Goal: Use online tool/utility: Utilize a website feature to perform a specific function

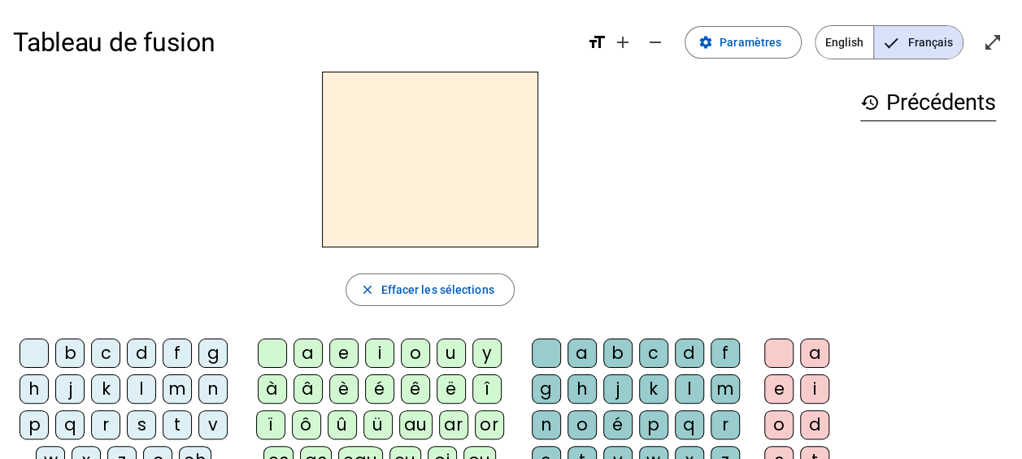
click at [163, 391] on div "m" at bounding box center [177, 388] width 29 height 29
click at [305, 343] on div "a" at bounding box center [308, 352] width 29 height 29
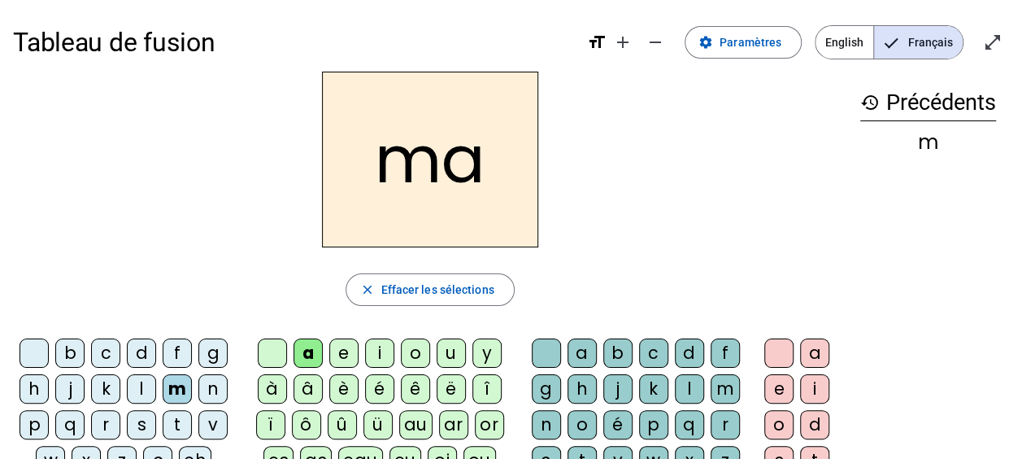
click at [141, 387] on div "l" at bounding box center [141, 388] width 29 height 29
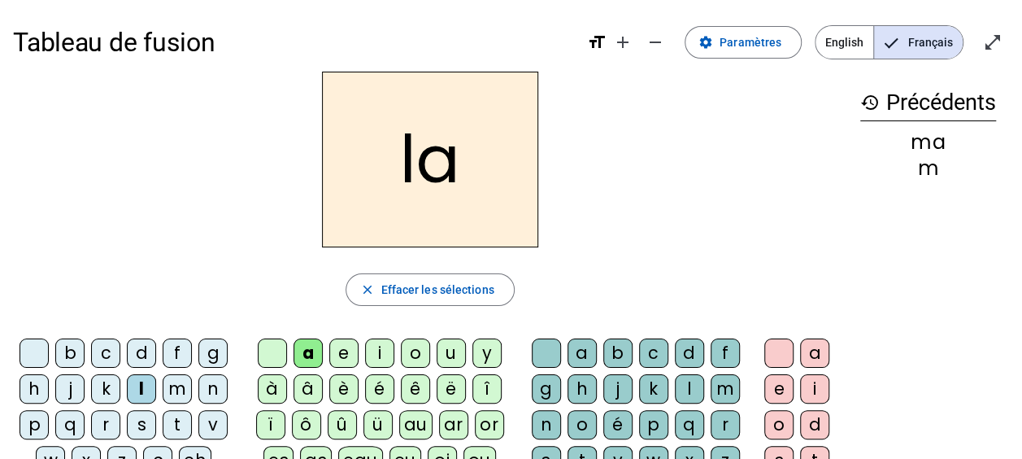
click at [340, 348] on div "e" at bounding box center [343, 352] width 29 height 29
click at [146, 346] on div "d" at bounding box center [141, 352] width 29 height 29
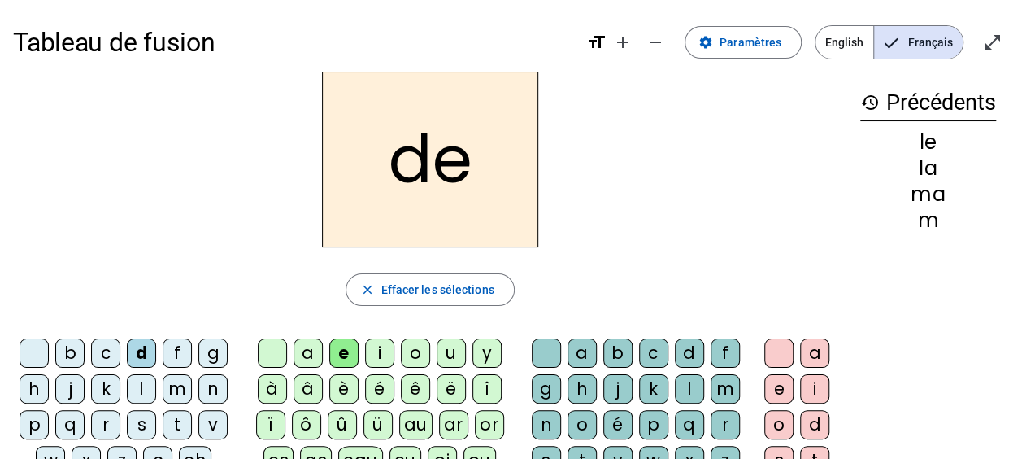
click at [447, 351] on div "u" at bounding box center [451, 352] width 29 height 29
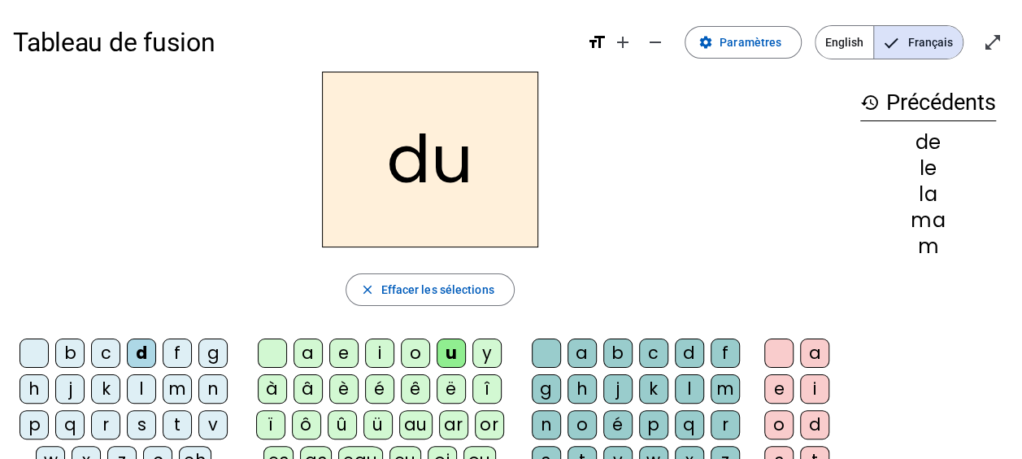
click at [167, 416] on div "t" at bounding box center [177, 424] width 29 height 29
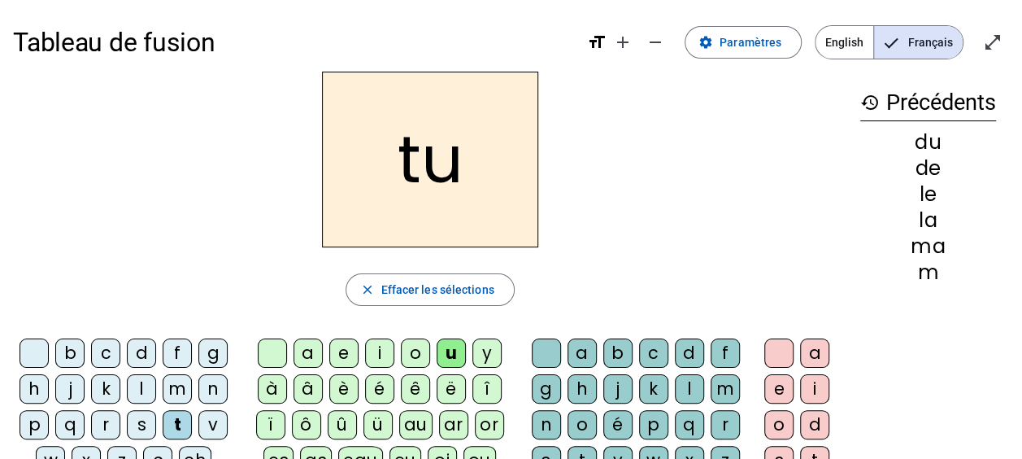
click at [303, 351] on div "a" at bounding box center [308, 352] width 29 height 29
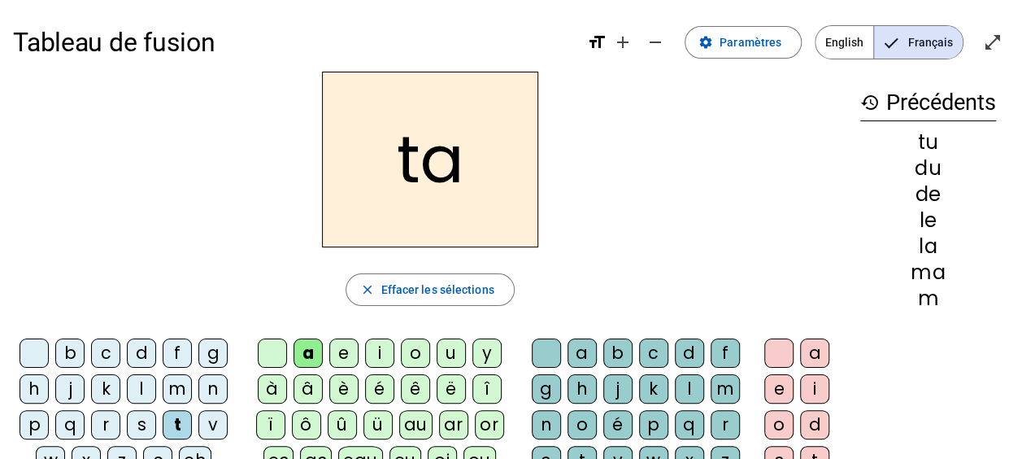
click at [352, 351] on div "e" at bounding box center [343, 352] width 29 height 29
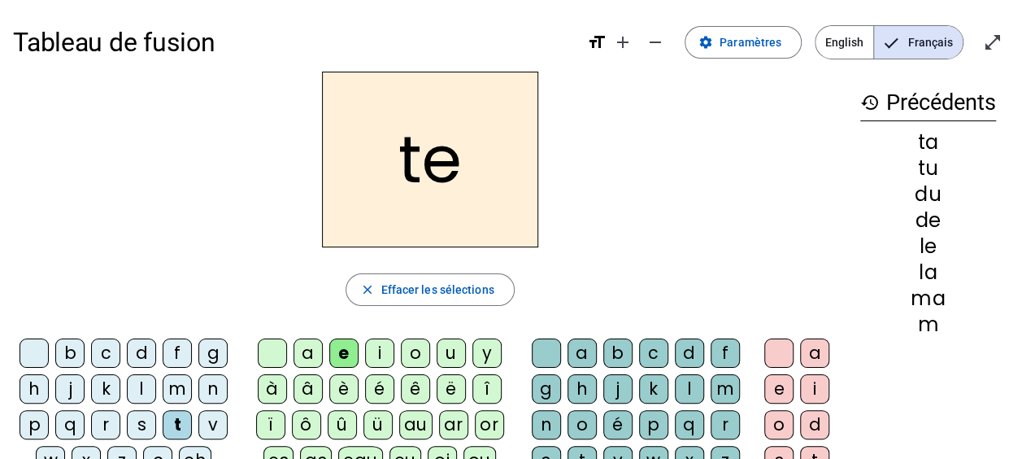
click at [178, 385] on div "m" at bounding box center [177, 388] width 29 height 29
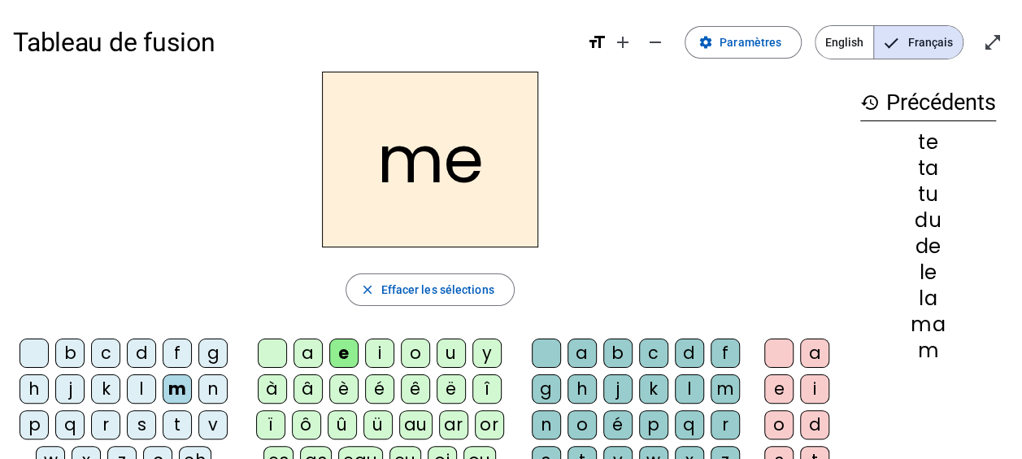
click at [169, 420] on div "t" at bounding box center [177, 424] width 29 height 29
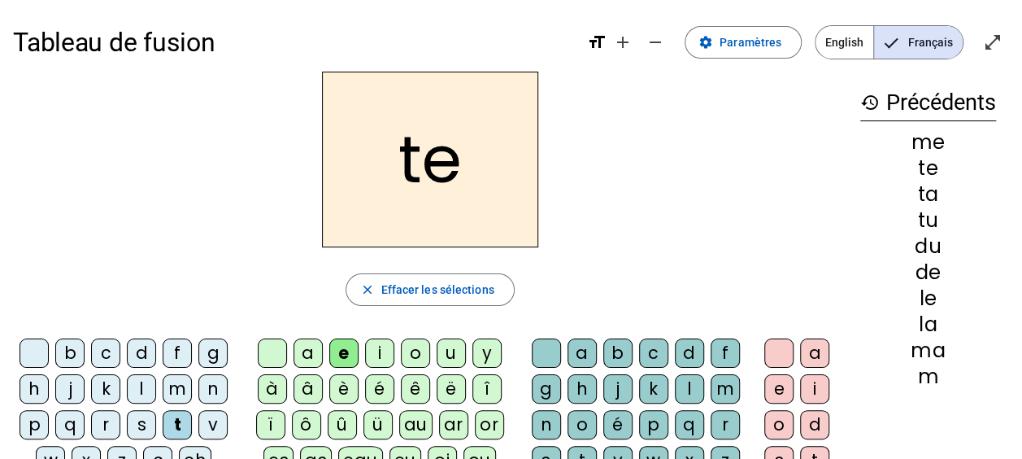
click at [170, 390] on div "m" at bounding box center [177, 388] width 29 height 29
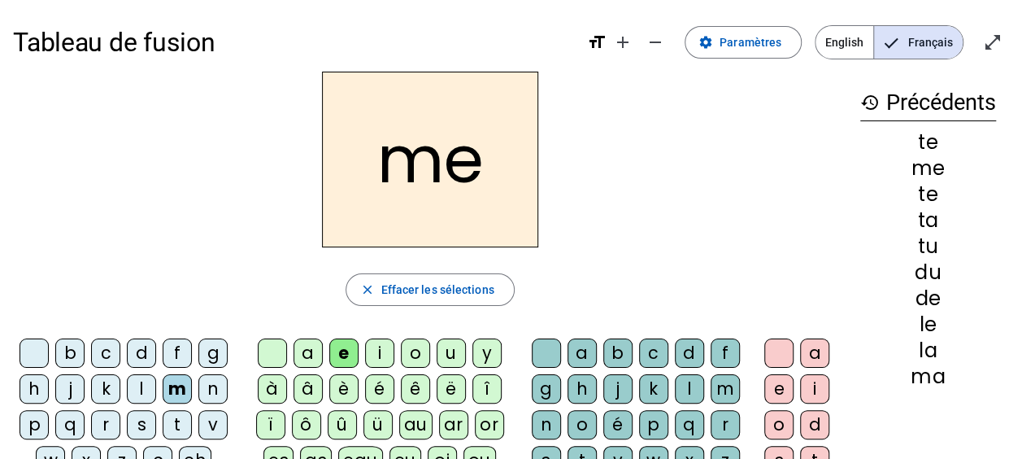
click at [75, 390] on div "j" at bounding box center [69, 388] width 29 height 29
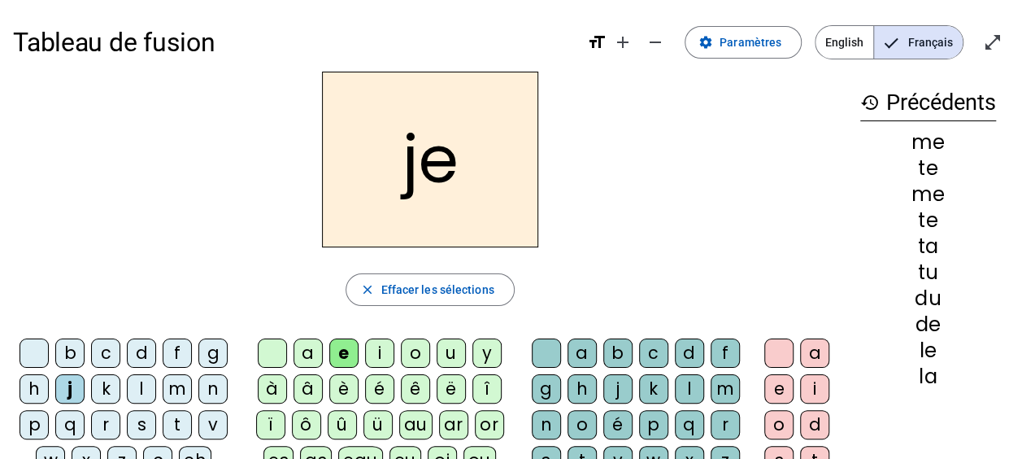
click at [136, 349] on div "d" at bounding box center [141, 352] width 29 height 29
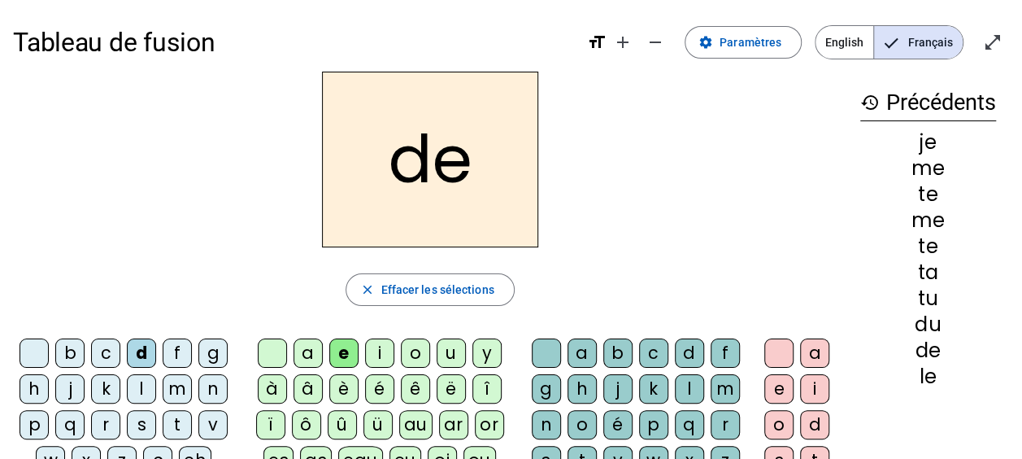
click at [176, 385] on div "m" at bounding box center [177, 388] width 29 height 29
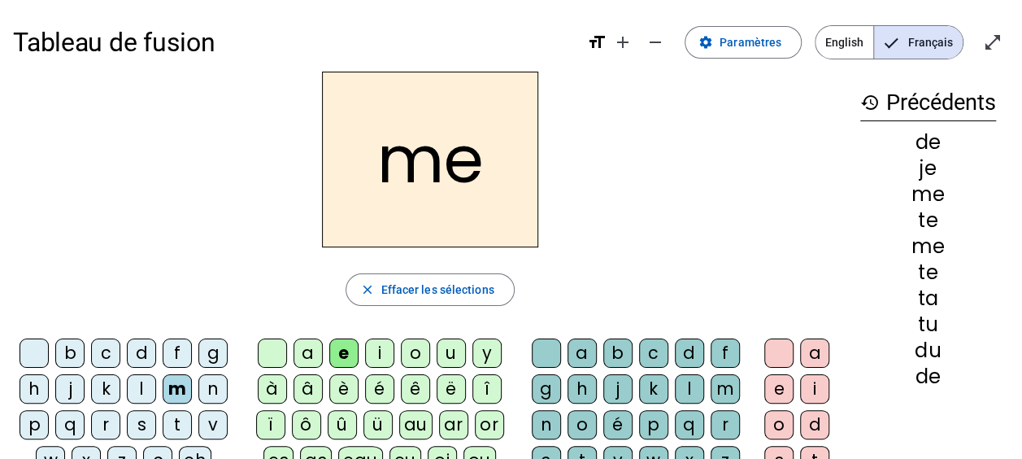
click at [131, 342] on div "d" at bounding box center [141, 352] width 29 height 29
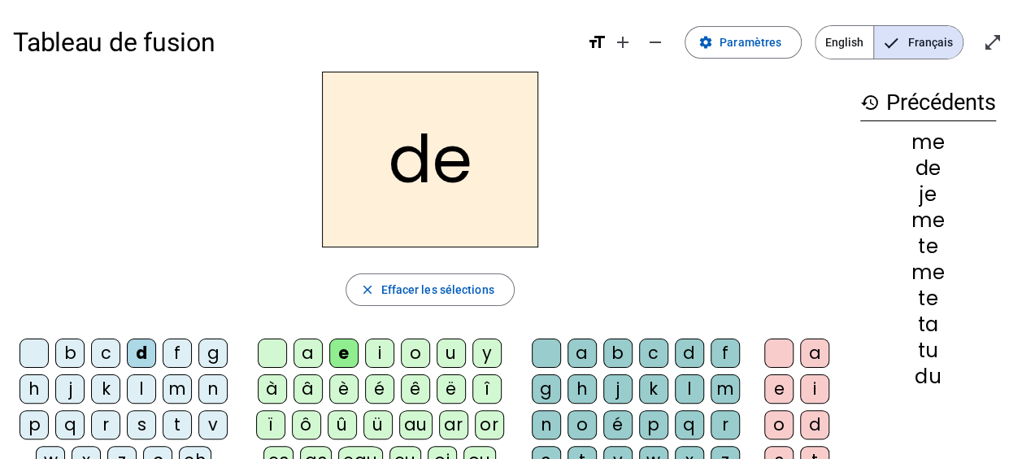
click at [183, 381] on div "m" at bounding box center [177, 388] width 29 height 29
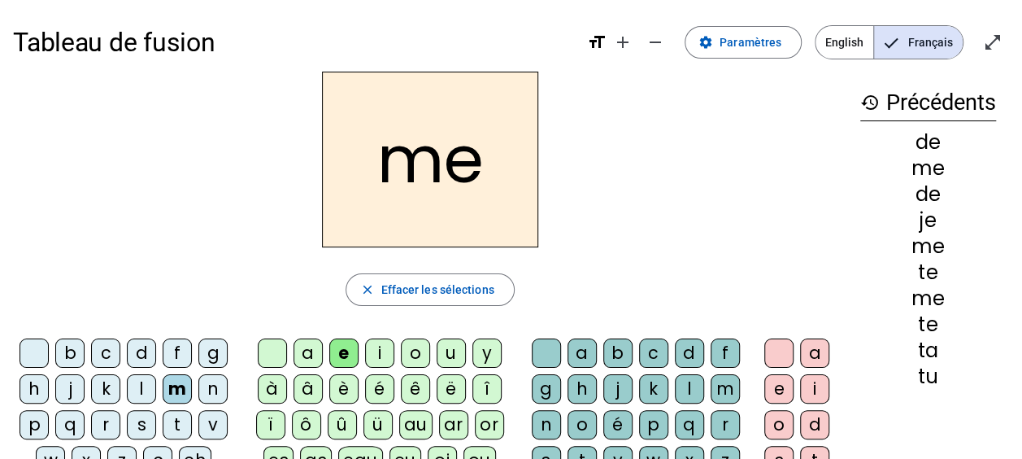
click at [299, 345] on div "a" at bounding box center [308, 352] width 29 height 29
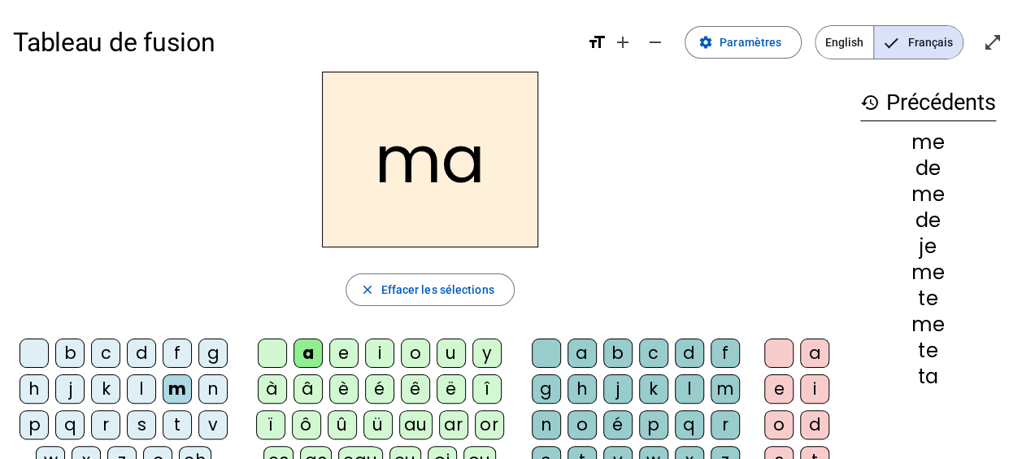
click at [686, 385] on div "l" at bounding box center [689, 388] width 29 height 29
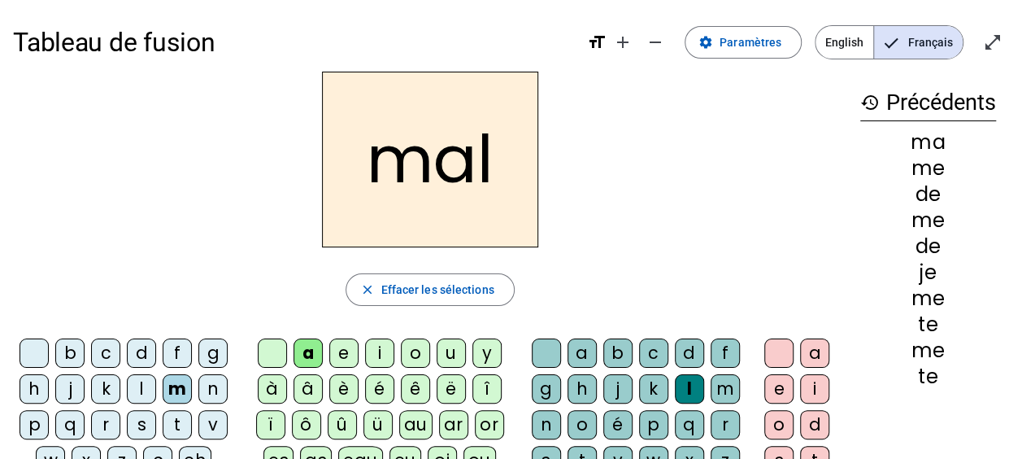
click at [379, 346] on div "i" at bounding box center [379, 352] width 29 height 29
